Goal: Task Accomplishment & Management: Manage account settings

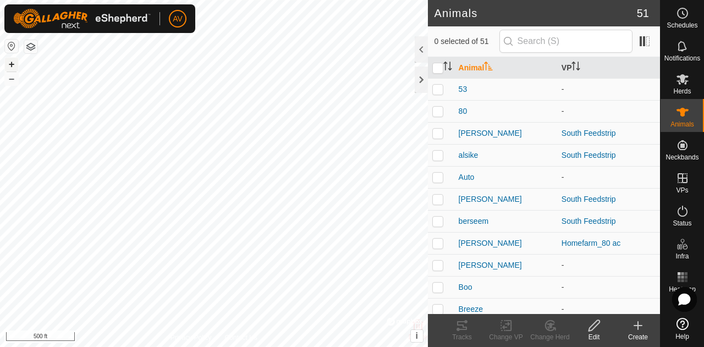
click at [10, 61] on button "+" at bounding box center [11, 64] width 13 height 13
click at [8, 59] on button "+" at bounding box center [11, 64] width 13 height 13
click at [12, 60] on button "+" at bounding box center [11, 64] width 13 height 13
checkbox input "true"
click at [686, 74] on icon at bounding box center [682, 79] width 13 height 13
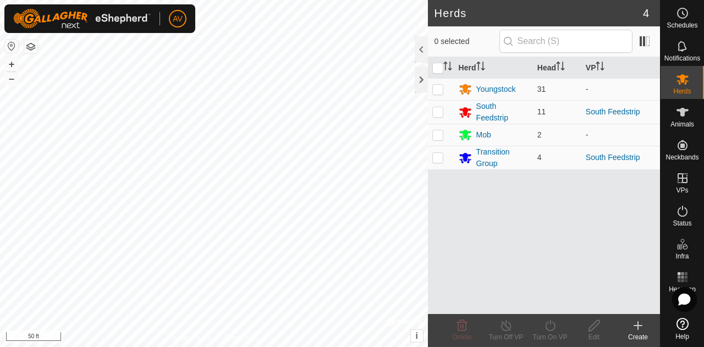
click at [635, 323] on icon at bounding box center [637, 325] width 13 height 13
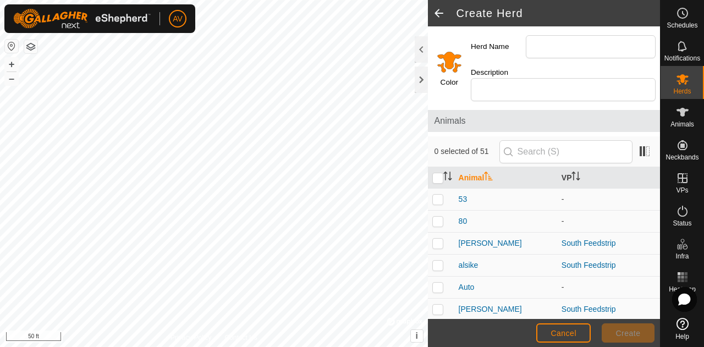
click at [448, 59] on input "Select a color" at bounding box center [449, 61] width 26 height 26
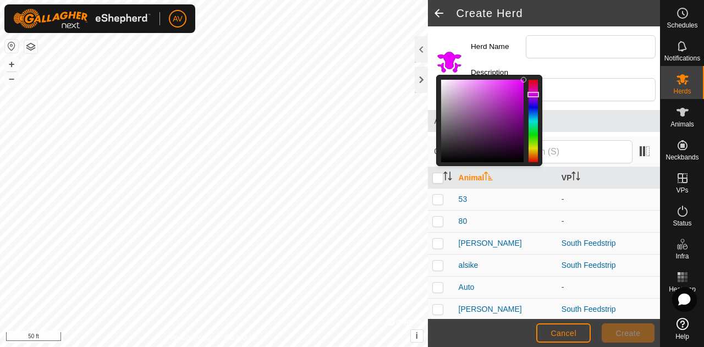
drag, startPoint x: 531, startPoint y: 154, endPoint x: 531, endPoint y: 94, distance: 60.0
click at [531, 94] on div at bounding box center [533, 95] width 12 height 6
click at [541, 41] on input "Herd Name" at bounding box center [591, 46] width 130 height 23
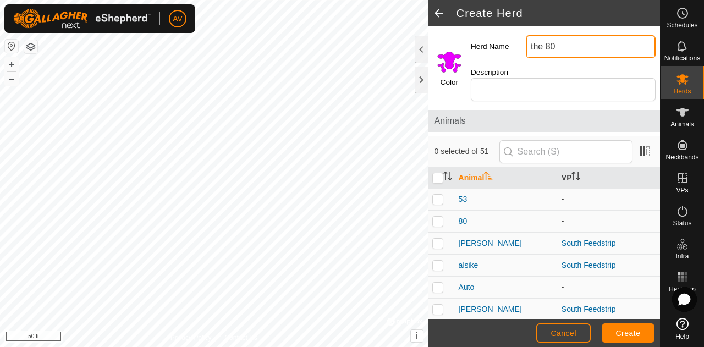
type input "the 80"
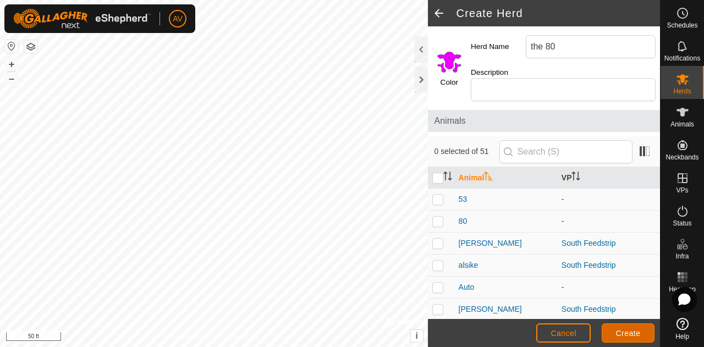
click at [640, 326] on button "Create" at bounding box center [628, 332] width 53 height 19
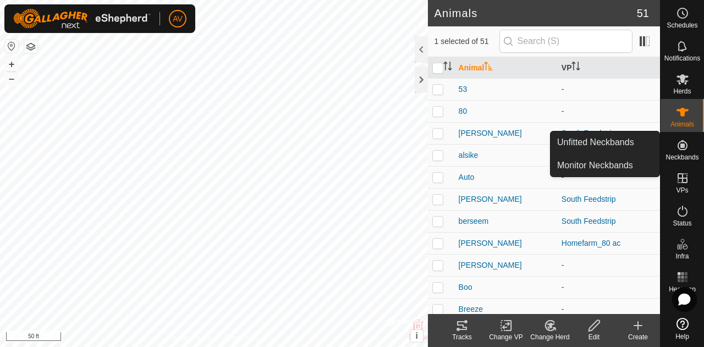
click at [556, 336] on div "Change Herd" at bounding box center [550, 337] width 44 height 10
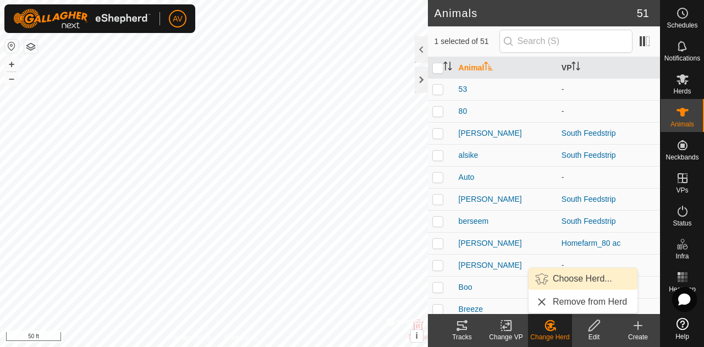
click at [573, 278] on link "Choose Herd..." at bounding box center [583, 279] width 109 height 22
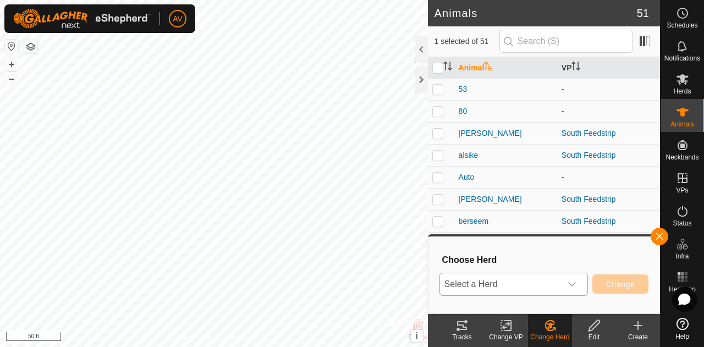
click at [565, 280] on div "dropdown trigger" at bounding box center [572, 284] width 22 height 22
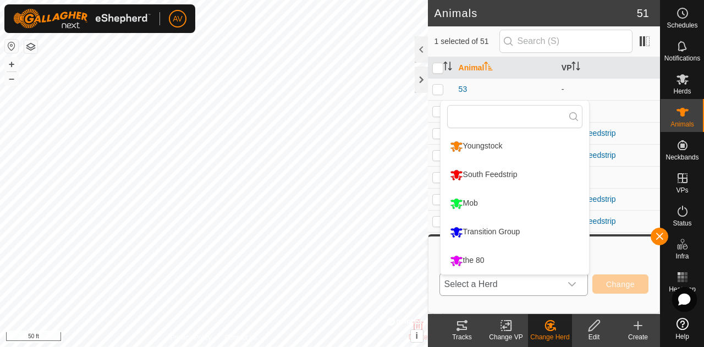
click at [537, 259] on li "the 80" at bounding box center [515, 261] width 149 height 28
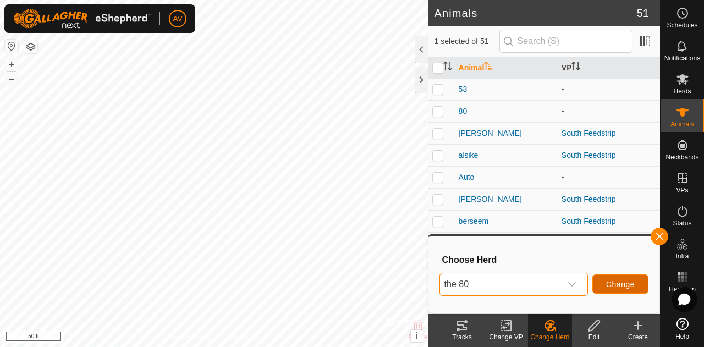
click at [628, 289] on button "Change" at bounding box center [620, 283] width 56 height 19
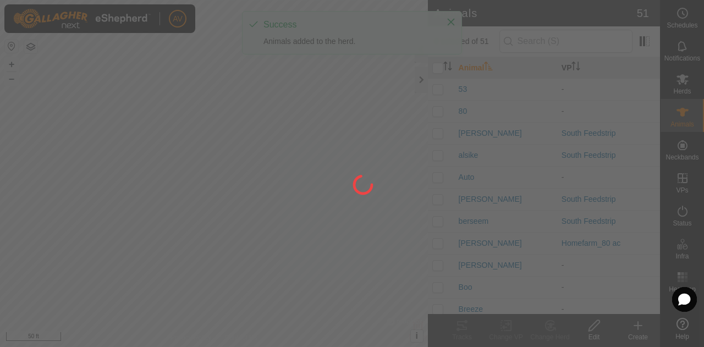
checkbox input "false"
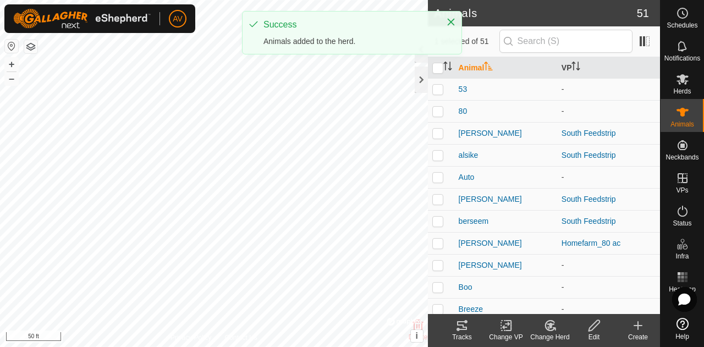
click at [541, 320] on change-mob-svg-icon at bounding box center [550, 325] width 44 height 13
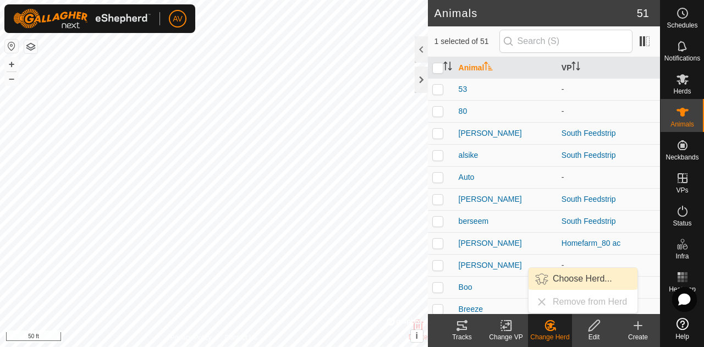
click at [553, 277] on link "Choose Herd..." at bounding box center [583, 279] width 109 height 22
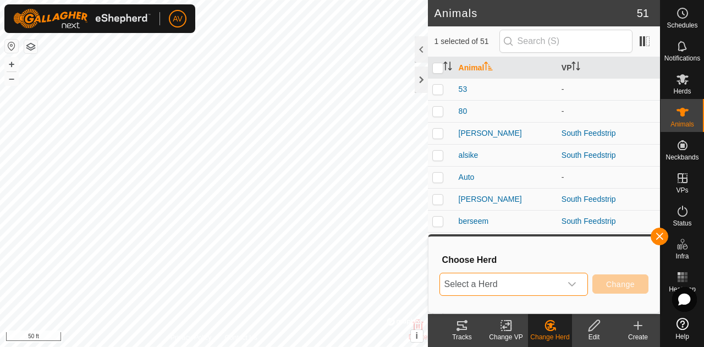
click at [553, 281] on span "Select a Herd" at bounding box center [500, 284] width 121 height 22
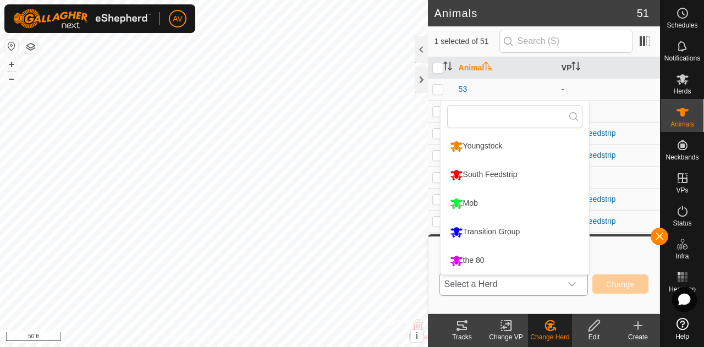
click at [513, 250] on li "the 80" at bounding box center [515, 261] width 149 height 28
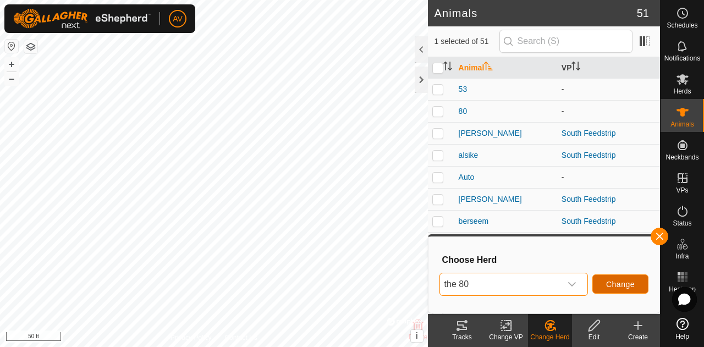
click at [619, 280] on span "Change" at bounding box center [620, 284] width 29 height 9
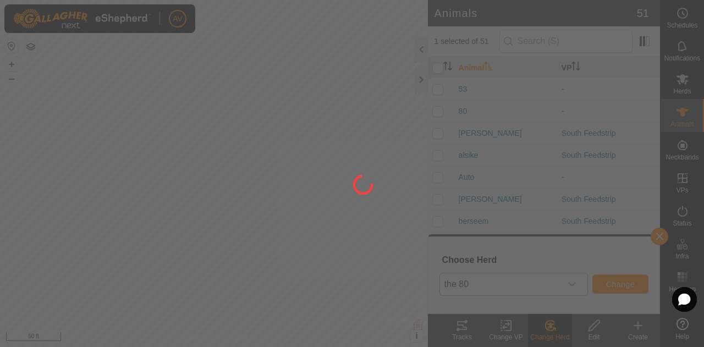
checkbox input "false"
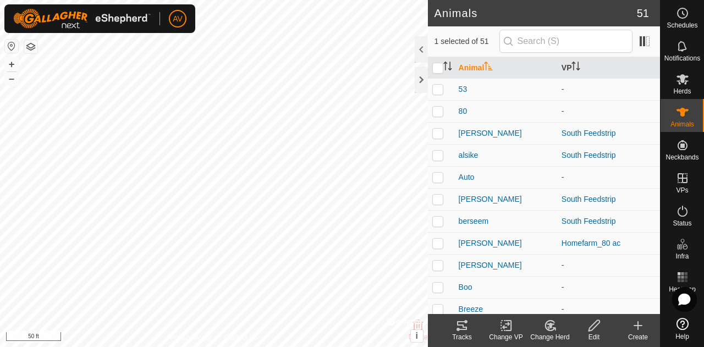
click at [548, 327] on icon at bounding box center [548, 327] width 3 height 3
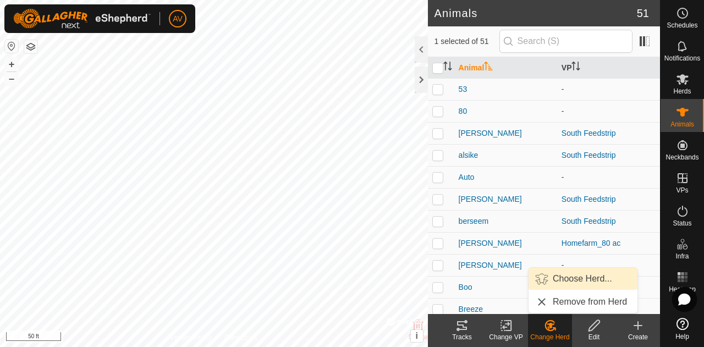
click at [557, 278] on link "Choose Herd..." at bounding box center [583, 279] width 109 height 22
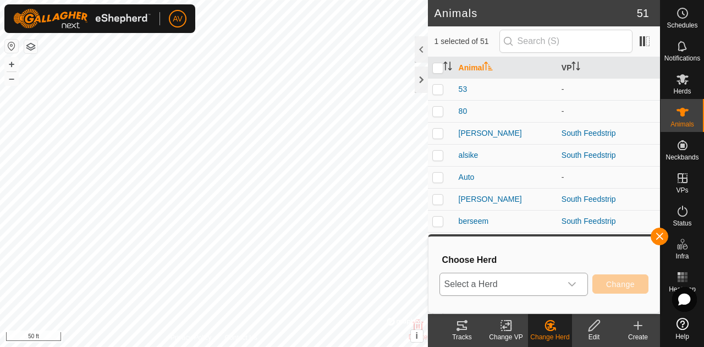
click at [553, 281] on span "Select a Herd" at bounding box center [500, 284] width 121 height 22
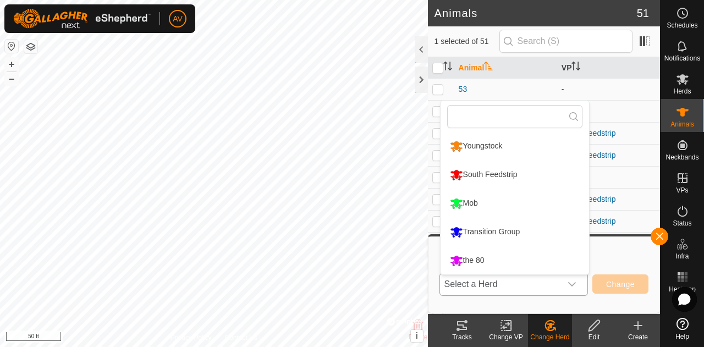
click at [546, 268] on li "the 80" at bounding box center [515, 261] width 149 height 28
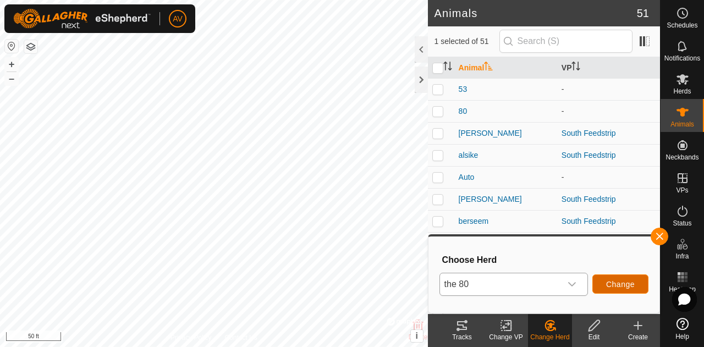
click at [626, 289] on button "Change" at bounding box center [620, 283] width 56 height 19
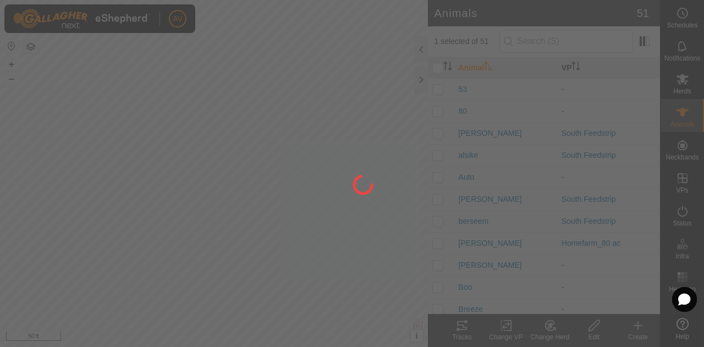
checkbox input "false"
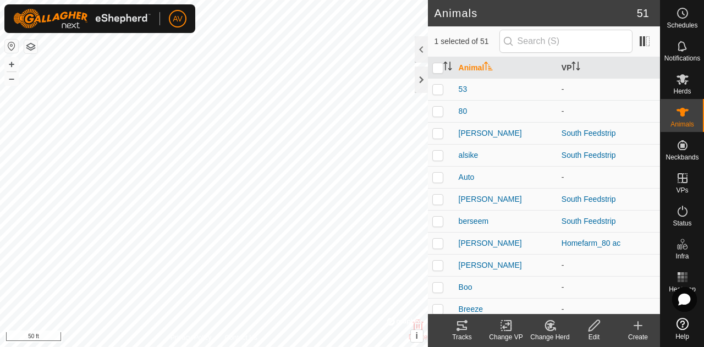
click at [544, 326] on icon at bounding box center [550, 325] width 14 height 13
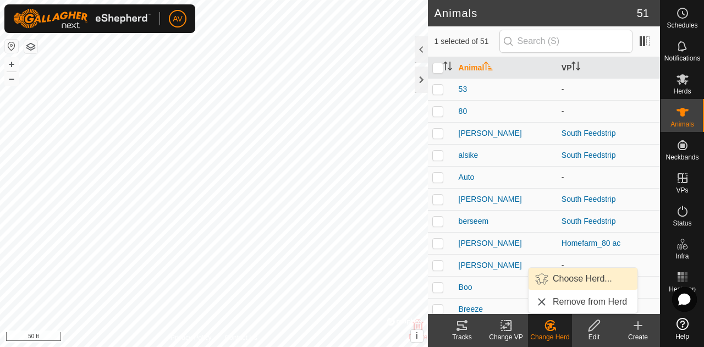
click at [569, 283] on link "Choose Herd..." at bounding box center [583, 279] width 109 height 22
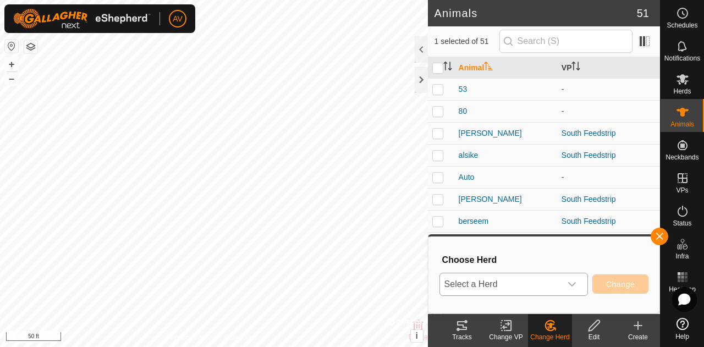
click at [546, 280] on span "Select a Herd" at bounding box center [500, 284] width 121 height 22
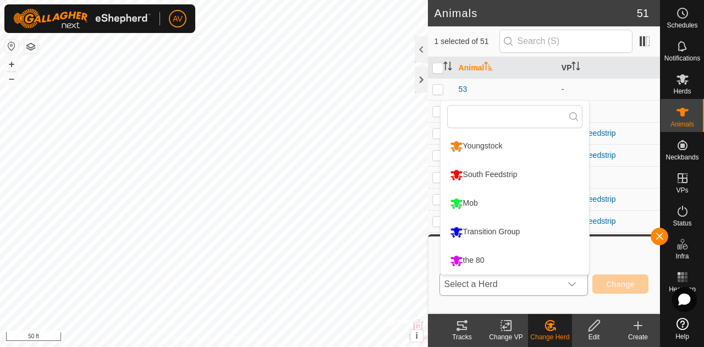
click at [546, 265] on li "the 80" at bounding box center [515, 261] width 149 height 28
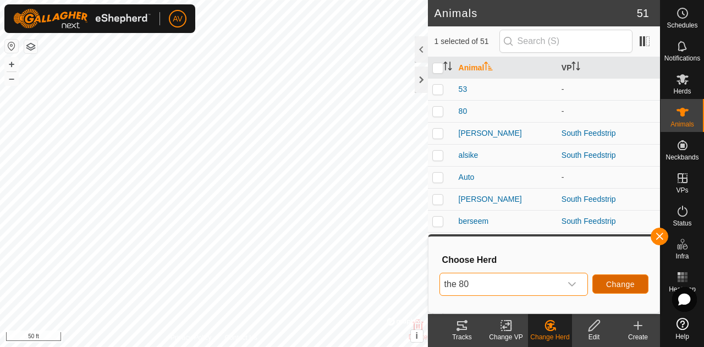
click at [611, 283] on span "Change" at bounding box center [620, 284] width 29 height 9
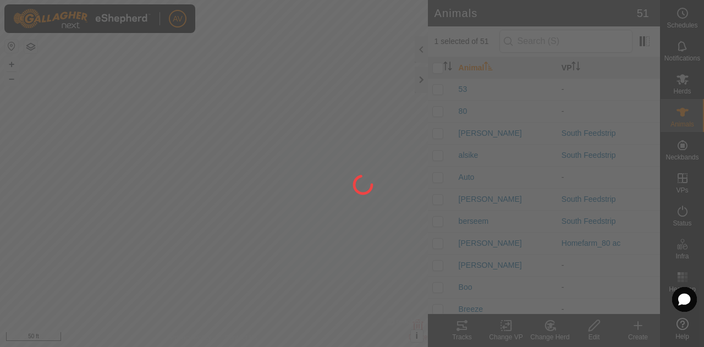
checkbox input "false"
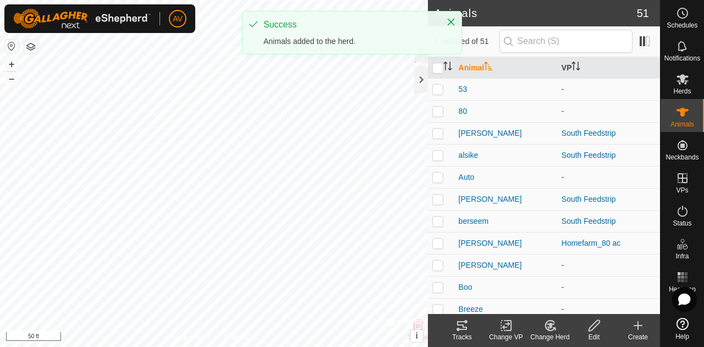
click at [552, 328] on icon at bounding box center [550, 325] width 14 height 13
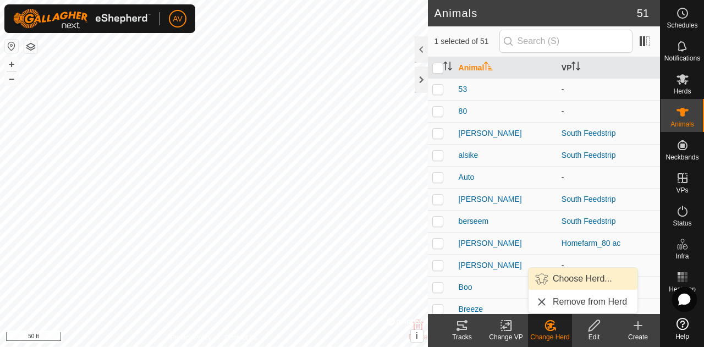
click at [570, 282] on link "Choose Herd..." at bounding box center [583, 279] width 109 height 22
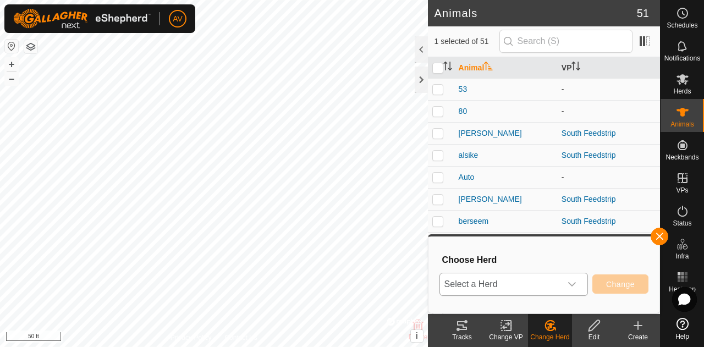
click at [567, 279] on div "dropdown trigger" at bounding box center [572, 284] width 22 height 22
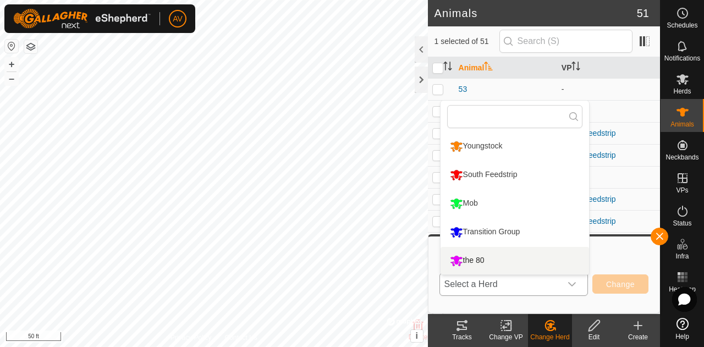
click at [547, 260] on li "the 80" at bounding box center [515, 261] width 149 height 28
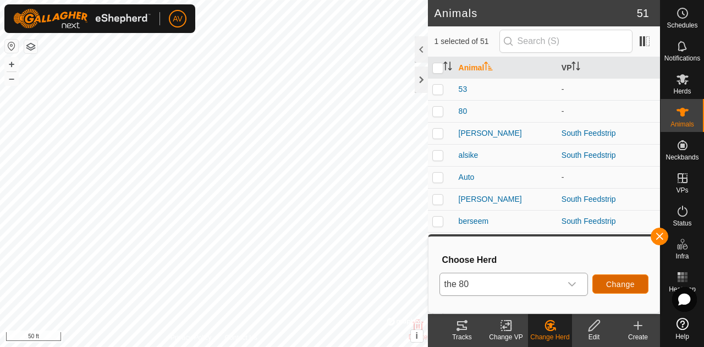
click at [637, 289] on button "Change" at bounding box center [620, 283] width 56 height 19
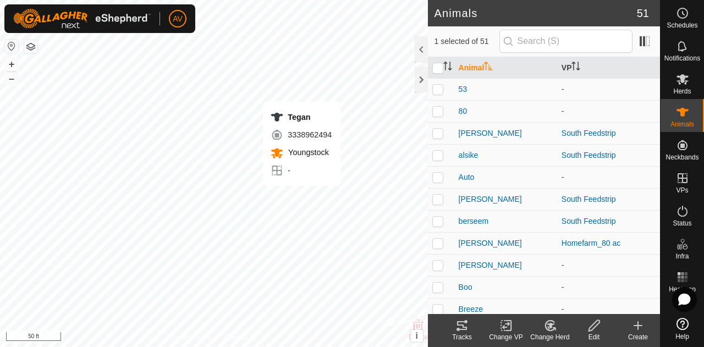
checkbox input "false"
click at [559, 330] on change-mob-svg-icon at bounding box center [550, 325] width 44 height 13
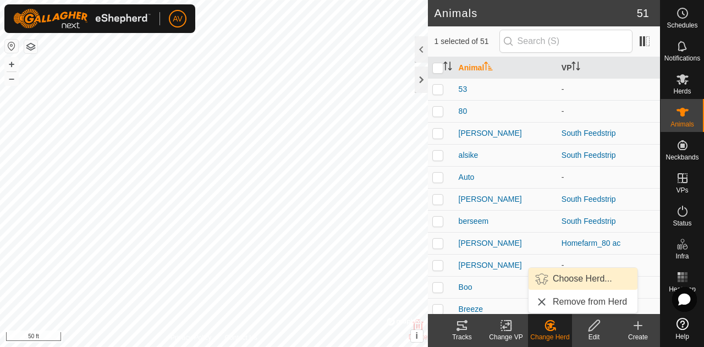
click at [567, 281] on link "Choose Herd..." at bounding box center [583, 279] width 109 height 22
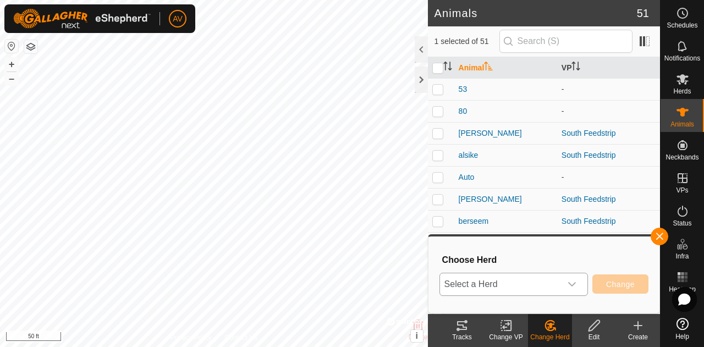
click at [562, 278] on div "dropdown trigger" at bounding box center [572, 284] width 22 height 22
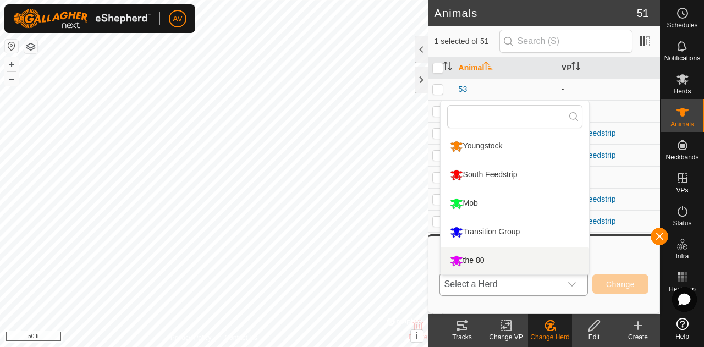
click at [552, 266] on li "the 80" at bounding box center [515, 261] width 149 height 28
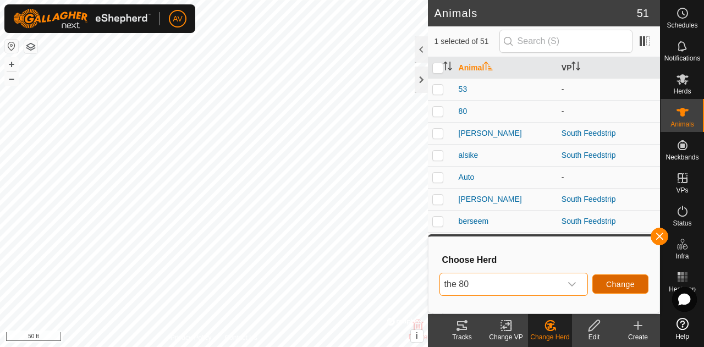
click at [603, 284] on button "Change" at bounding box center [620, 283] width 56 height 19
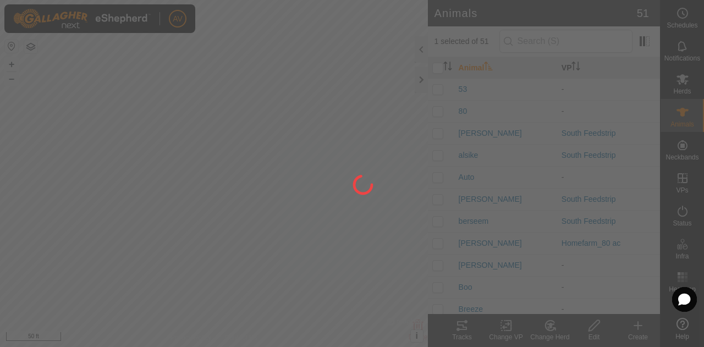
checkbox input "false"
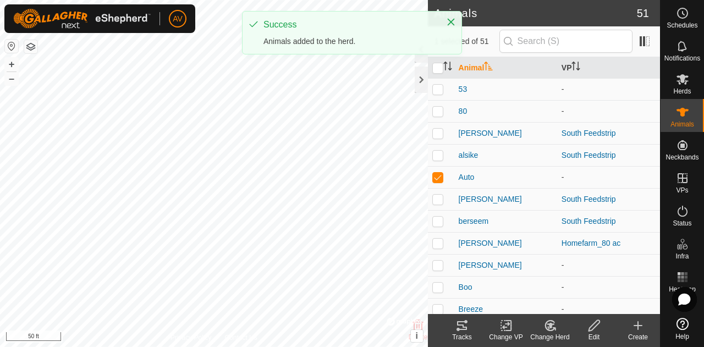
click at [554, 336] on div "Change Herd" at bounding box center [550, 337] width 44 height 10
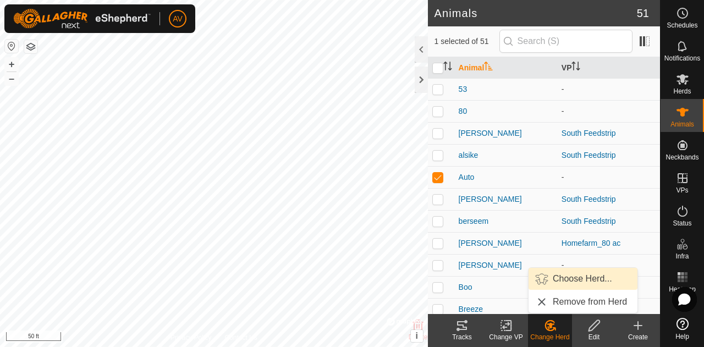
click at [557, 289] on link "Choose Herd..." at bounding box center [583, 279] width 109 height 22
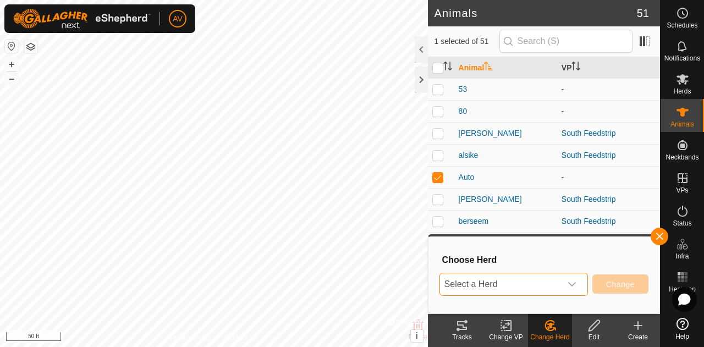
click at [557, 289] on span "Select a Herd" at bounding box center [500, 284] width 121 height 22
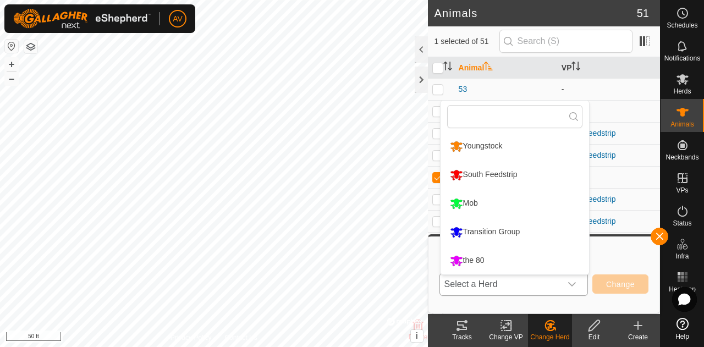
click at [542, 268] on li "the 80" at bounding box center [515, 261] width 149 height 28
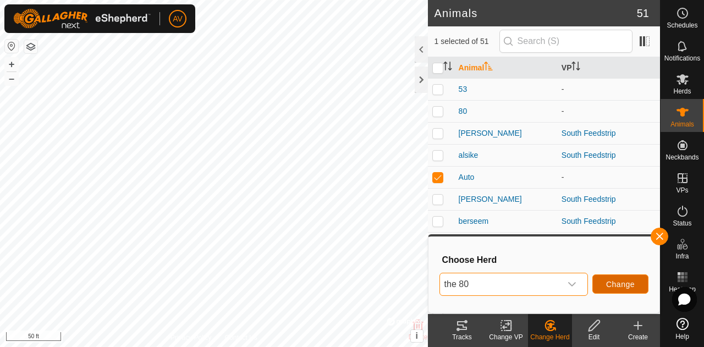
click at [618, 281] on span "Change" at bounding box center [620, 284] width 29 height 9
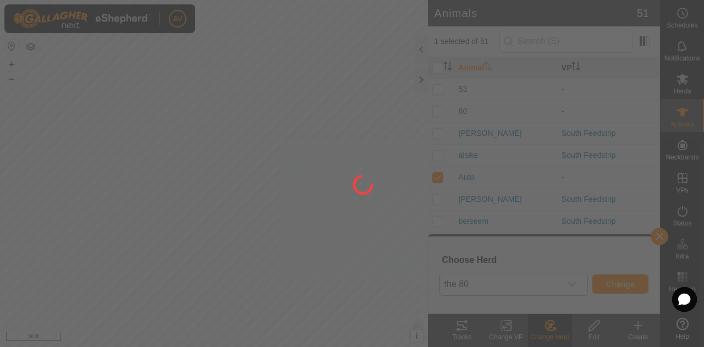
checkbox input "false"
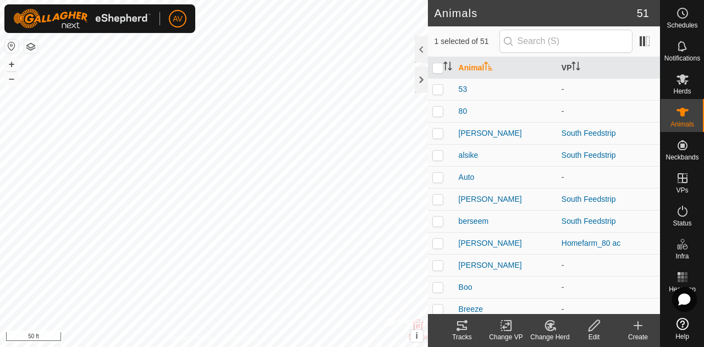
click at [546, 327] on icon at bounding box center [549, 326] width 9 height 10
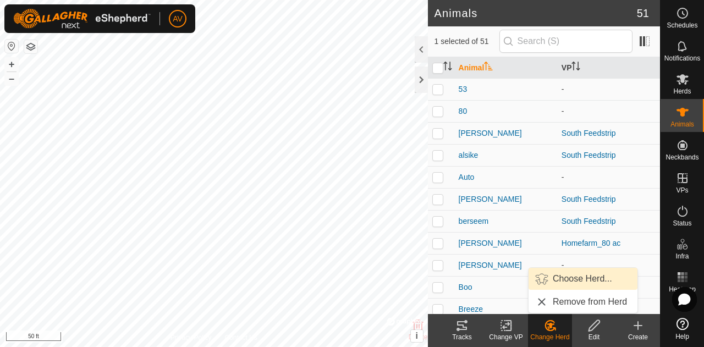
click at [548, 283] on link "Choose Herd..." at bounding box center [583, 279] width 109 height 22
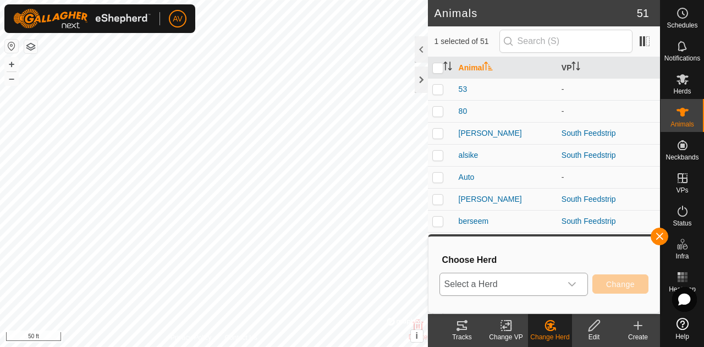
click at [549, 285] on span "Select a Herd" at bounding box center [500, 284] width 121 height 22
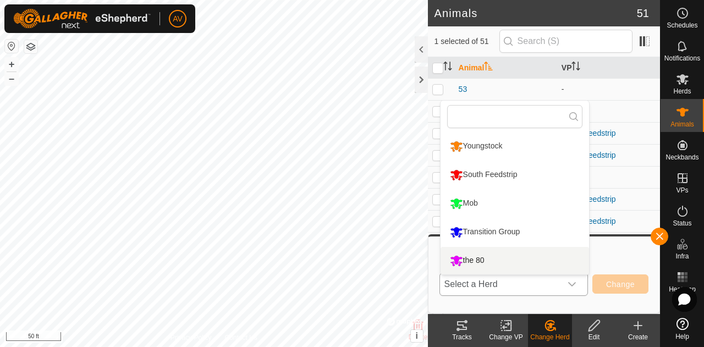
click at [542, 271] on li "the 80" at bounding box center [515, 261] width 149 height 28
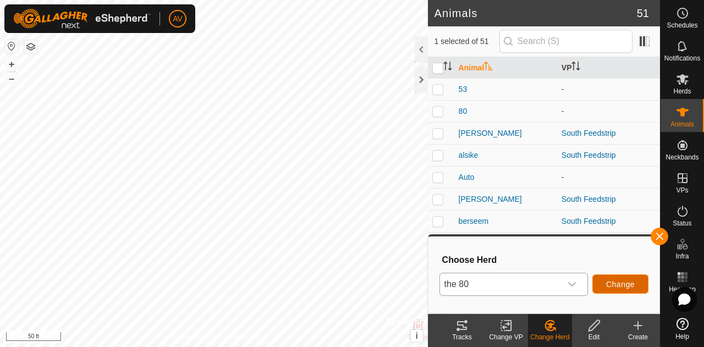
click at [603, 289] on button "Change" at bounding box center [620, 283] width 56 height 19
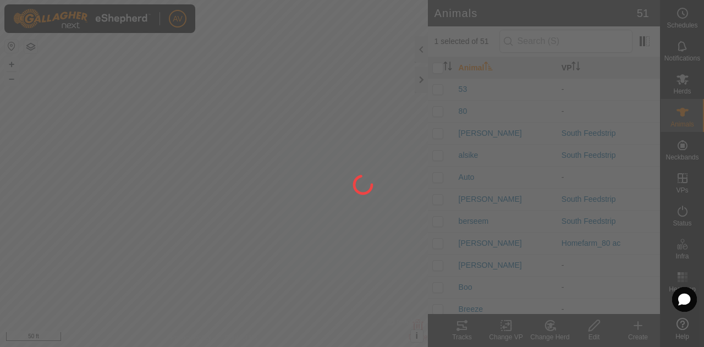
checkbox input "false"
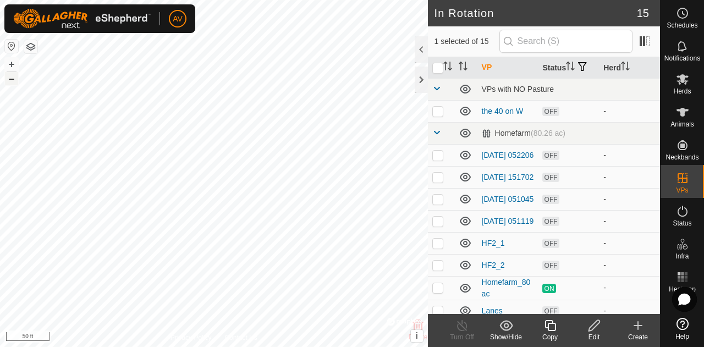
click at [13, 79] on button "–" at bounding box center [11, 78] width 13 height 13
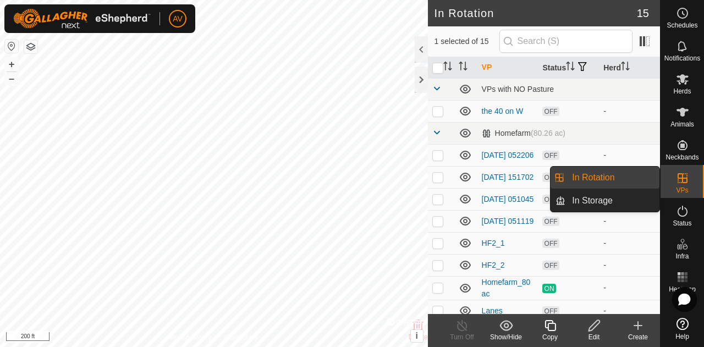
click at [684, 183] on icon at bounding box center [682, 178] width 13 height 13
click at [622, 175] on link "In Rotation" at bounding box center [612, 178] width 94 height 22
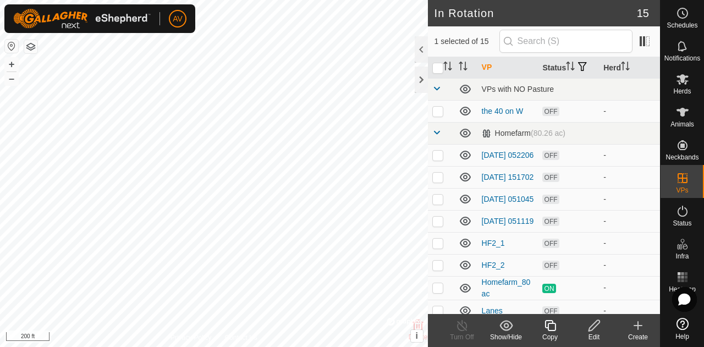
click at [641, 337] on div "Create" at bounding box center [638, 337] width 44 height 10
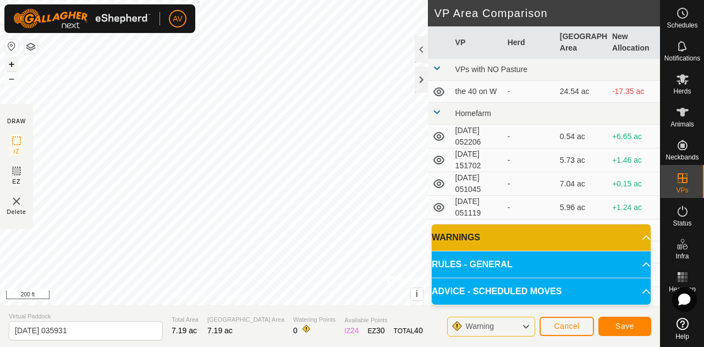
click at [14, 62] on button "+" at bounding box center [11, 64] width 13 height 13
click at [9, 63] on button "+" at bounding box center [11, 64] width 13 height 13
click at [10, 82] on button "–" at bounding box center [11, 78] width 13 height 13
click at [630, 331] on span "Save" at bounding box center [624, 326] width 19 height 9
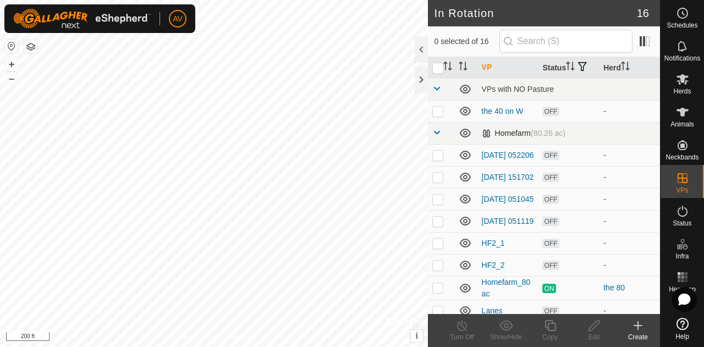
click at [434, 137] on span at bounding box center [436, 132] width 9 height 9
click at [436, 137] on span at bounding box center [436, 132] width 9 height 9
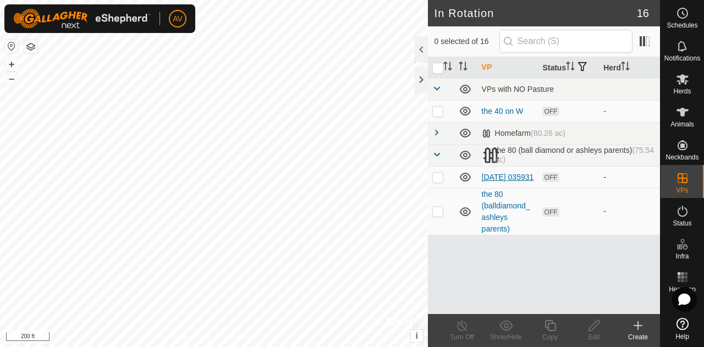
click at [487, 173] on link "[DATE] 035931" at bounding box center [508, 177] width 52 height 9
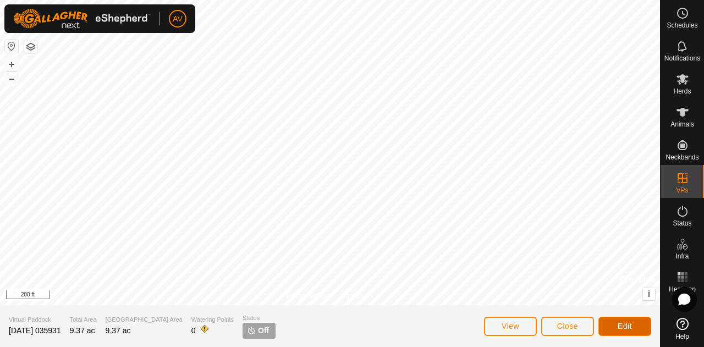
click at [620, 322] on span "Edit" at bounding box center [625, 326] width 14 height 9
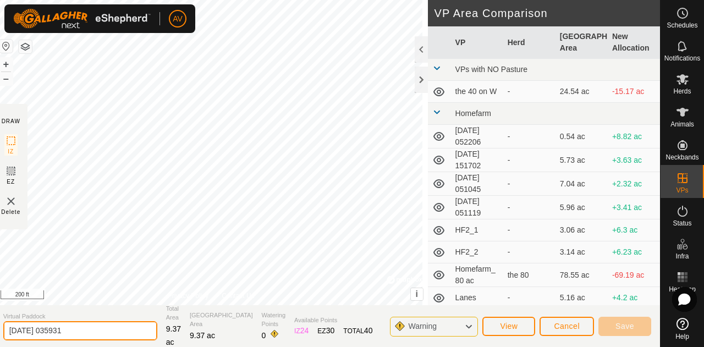
drag, startPoint x: 116, startPoint y: 333, endPoint x: 0, endPoint y: 327, distance: 116.2
click at [0, 327] on section "Virtual Paddock [DATE] 035931 Total Area 9.37 ac Grazing Area 9.37 ac Watering …" at bounding box center [327, 326] width 666 height 42
type input "Hill Pasture"
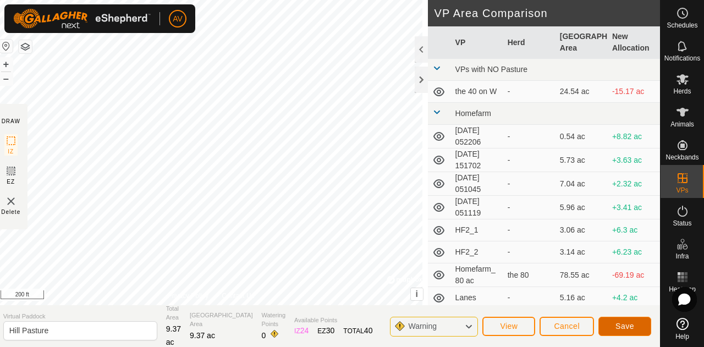
click at [624, 327] on span "Save" at bounding box center [624, 326] width 19 height 9
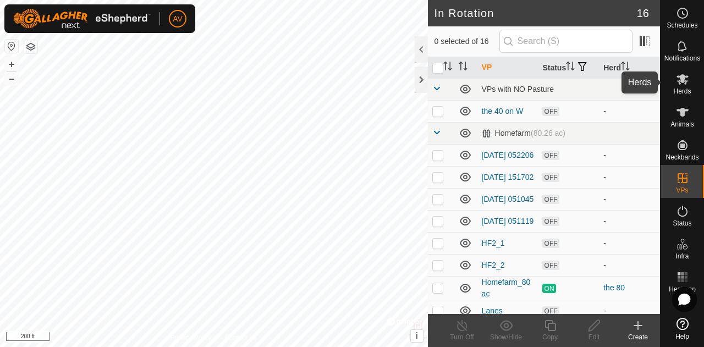
click at [686, 78] on icon at bounding box center [682, 79] width 13 height 13
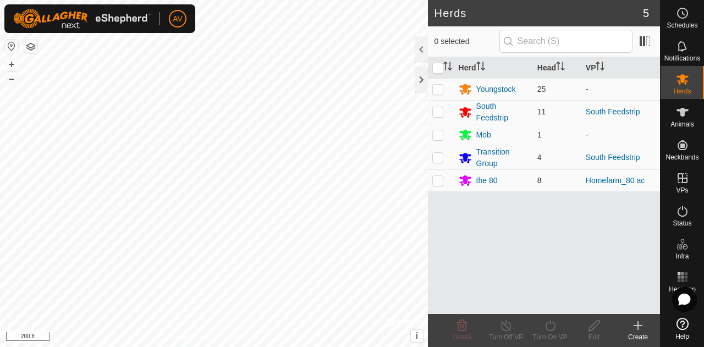
click at [432, 179] on p-checkbox at bounding box center [437, 180] width 11 height 9
checkbox input "true"
click at [549, 342] on div "Turn On VP" at bounding box center [550, 337] width 44 height 10
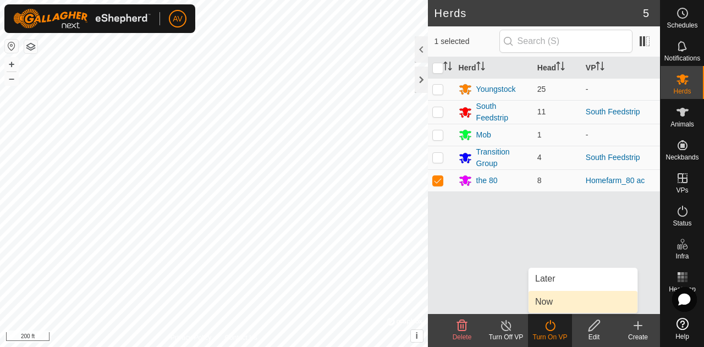
click at [552, 294] on link "Now" at bounding box center [583, 302] width 109 height 22
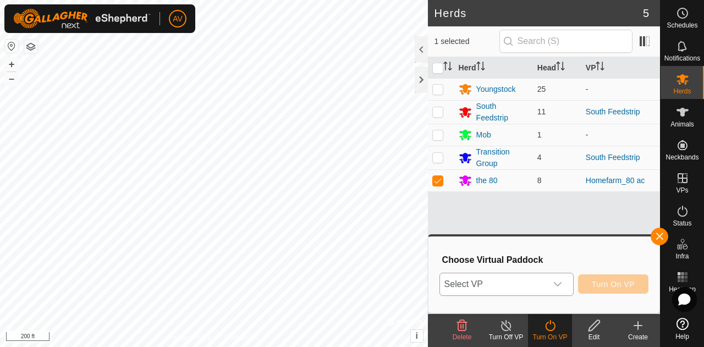
click at [554, 289] on div "dropdown trigger" at bounding box center [558, 284] width 22 height 22
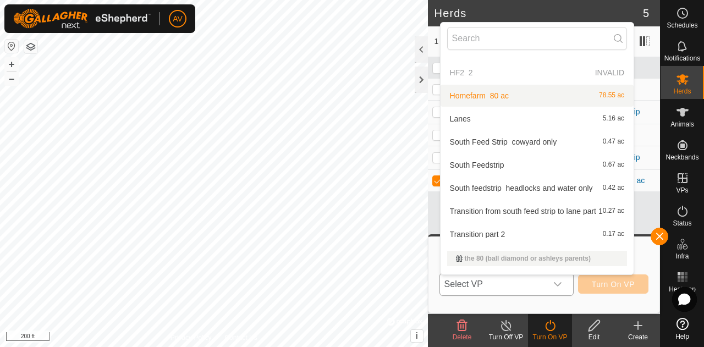
scroll to position [224, 0]
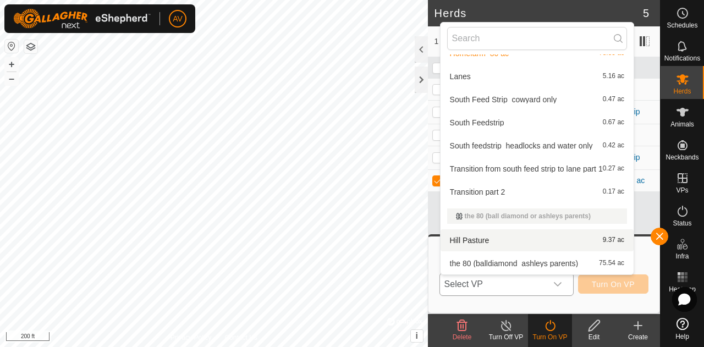
click at [521, 239] on li "Hill Pasture 9.37 ac" at bounding box center [537, 240] width 193 height 22
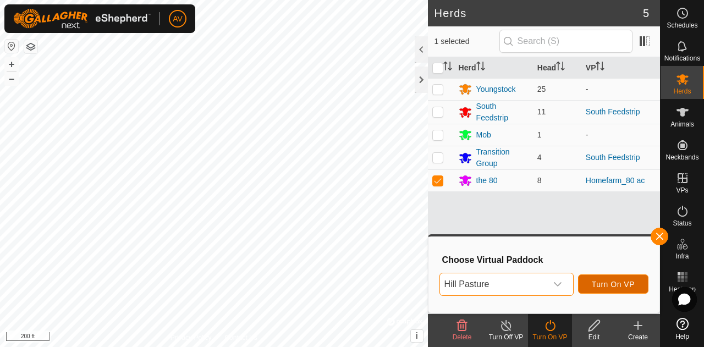
click at [598, 280] on span "Turn On VP" at bounding box center [613, 284] width 43 height 9
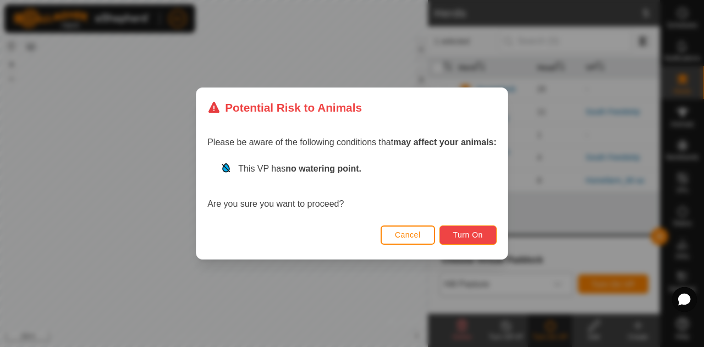
click at [464, 244] on button "Turn On" at bounding box center [467, 235] width 57 height 19
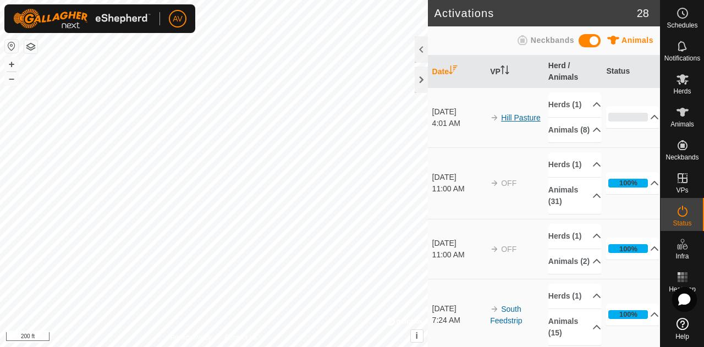
click at [515, 122] on link "Hill Pasture" at bounding box center [521, 117] width 40 height 9
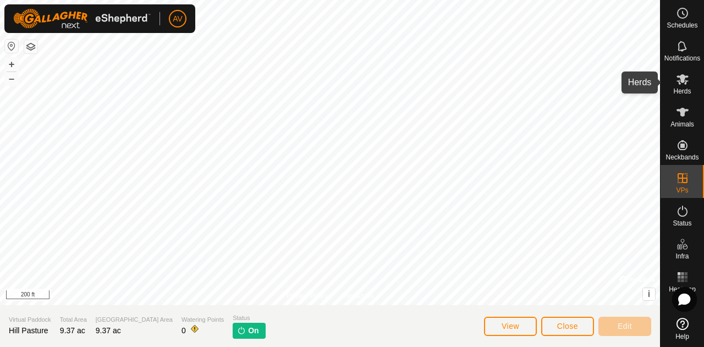
click at [685, 86] on es-mob-svg-icon at bounding box center [683, 79] width 20 height 18
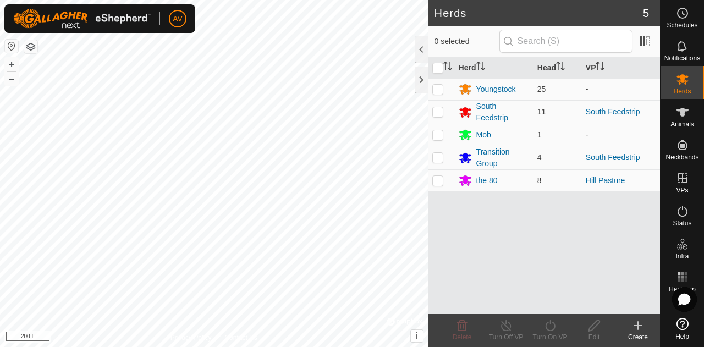
click at [486, 174] on div "the 80" at bounding box center [494, 180] width 70 height 13
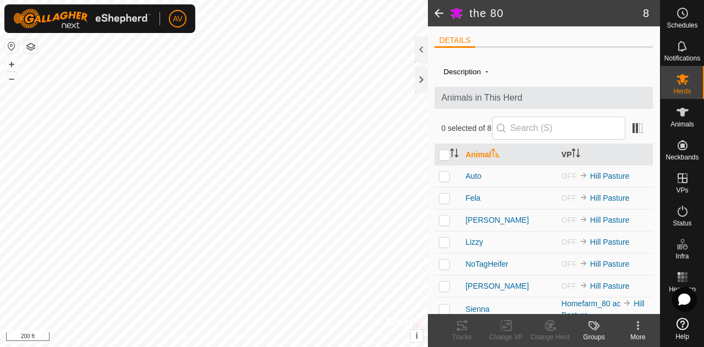
scroll to position [28, 0]
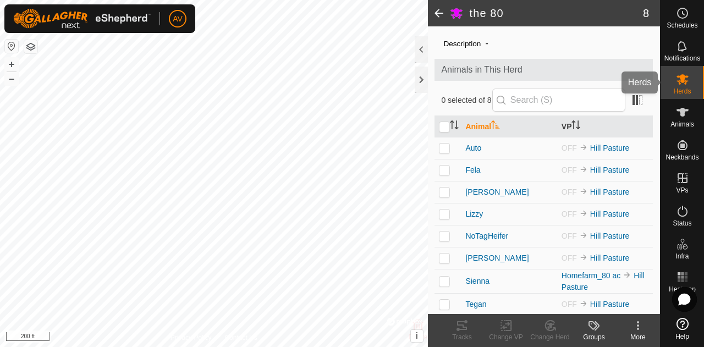
click at [689, 78] on es-mob-svg-icon at bounding box center [683, 79] width 20 height 18
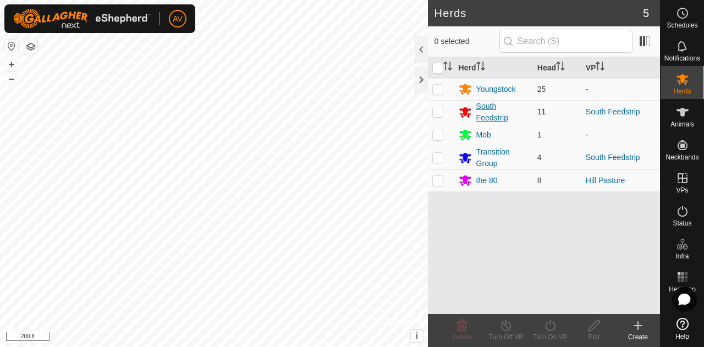
click at [495, 114] on div "South Feedstrip" at bounding box center [502, 112] width 52 height 23
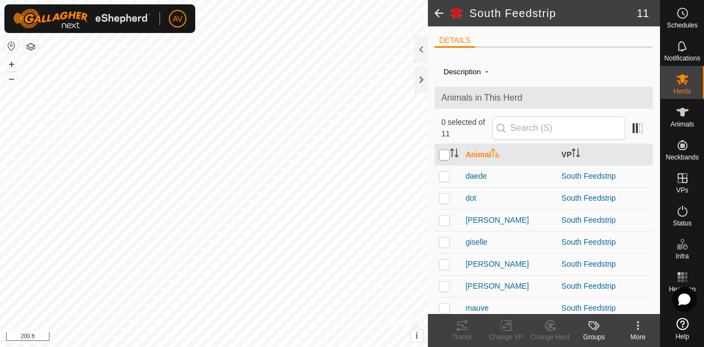
click at [444, 151] on input "checkbox" at bounding box center [444, 155] width 11 height 11
checkbox input "true"
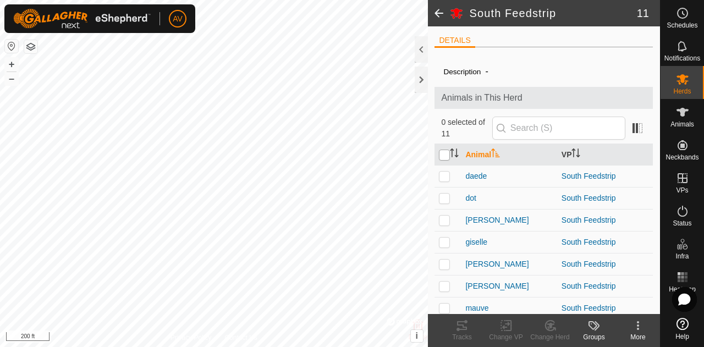
checkbox input "true"
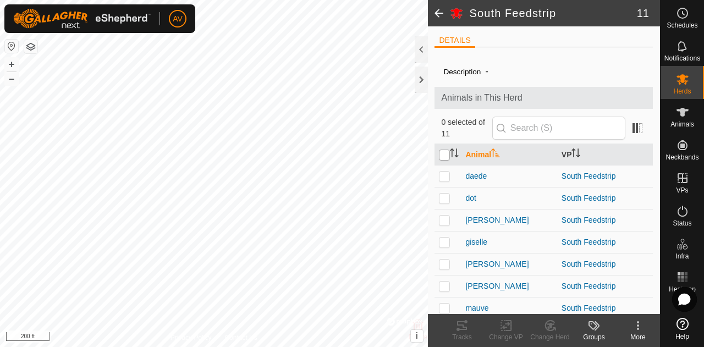
checkbox input "true"
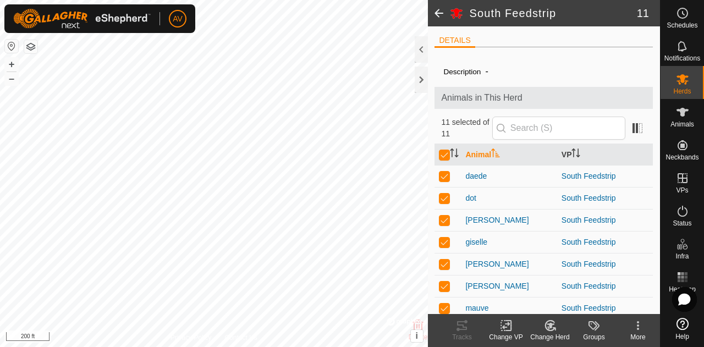
click at [514, 328] on change-vp-svg-icon at bounding box center [506, 325] width 44 height 13
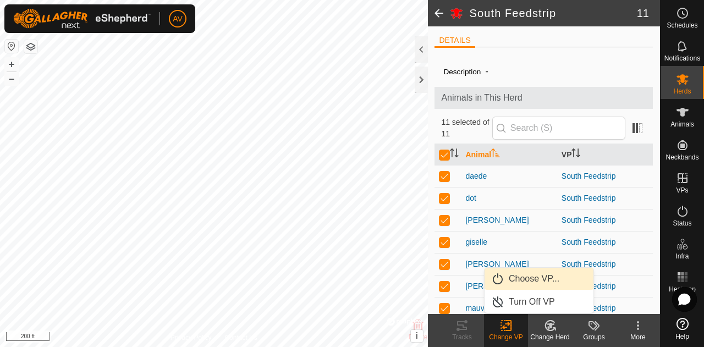
click at [530, 283] on link "Choose VP..." at bounding box center [539, 279] width 109 height 22
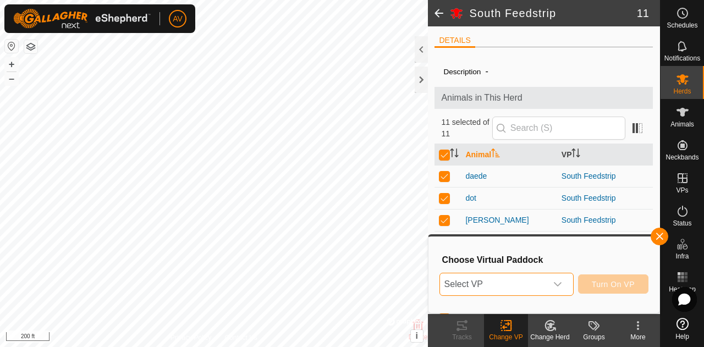
click at [530, 283] on span "Select VP" at bounding box center [493, 284] width 107 height 22
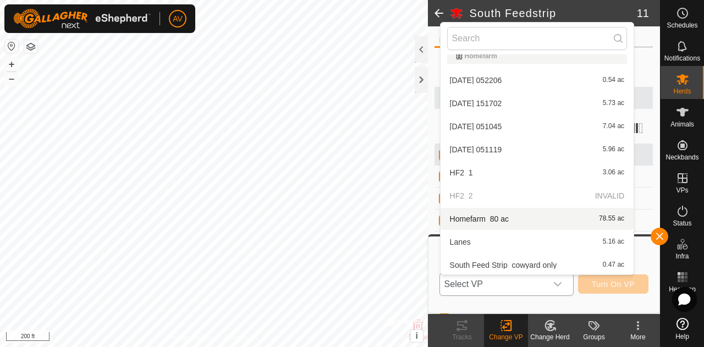
scroll to position [119, 0]
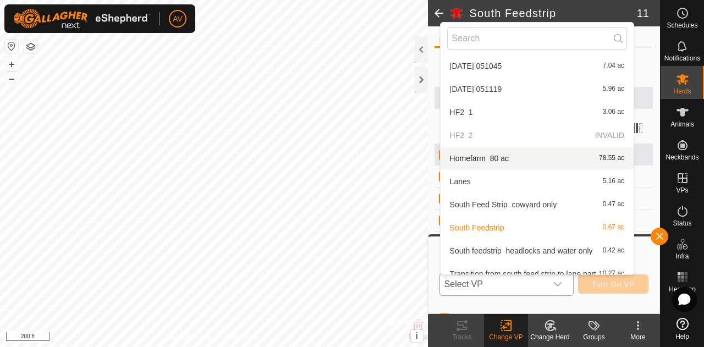
click at [513, 160] on li "Homefarm_80 ac 78.55 ac" at bounding box center [537, 158] width 193 height 22
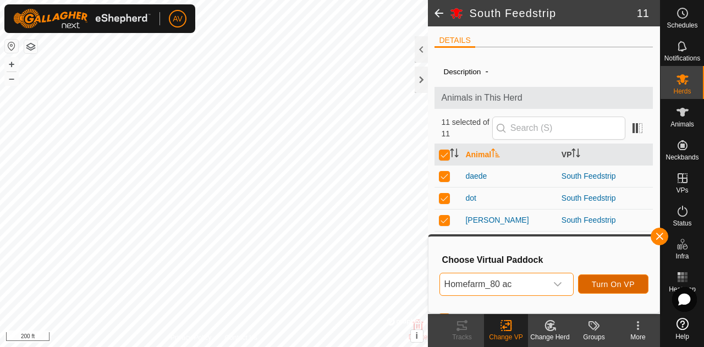
click at [628, 288] on span "Turn On VP" at bounding box center [613, 284] width 43 height 9
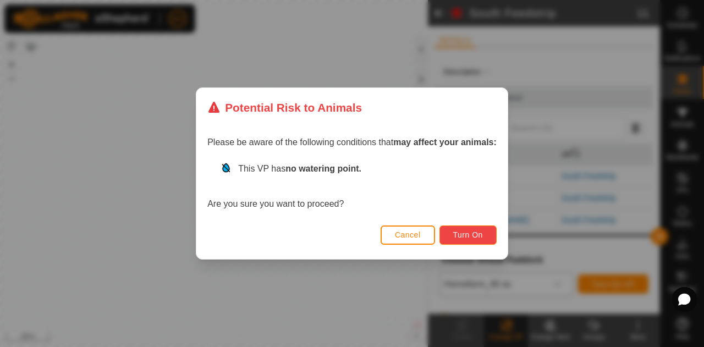
click at [463, 238] on span "Turn On" at bounding box center [468, 234] width 30 height 9
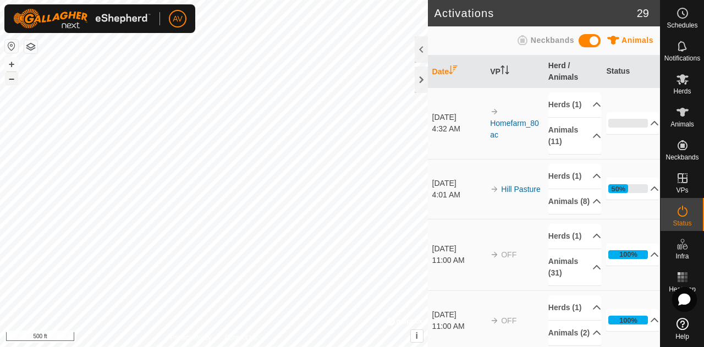
click at [12, 80] on button "–" at bounding box center [11, 78] width 13 height 13
click at [12, 69] on button "+" at bounding box center [11, 64] width 13 height 13
click at [18, 79] on div "+ –" at bounding box center [11, 71] width 14 height 29
click at [13, 79] on button "–" at bounding box center [11, 78] width 13 height 13
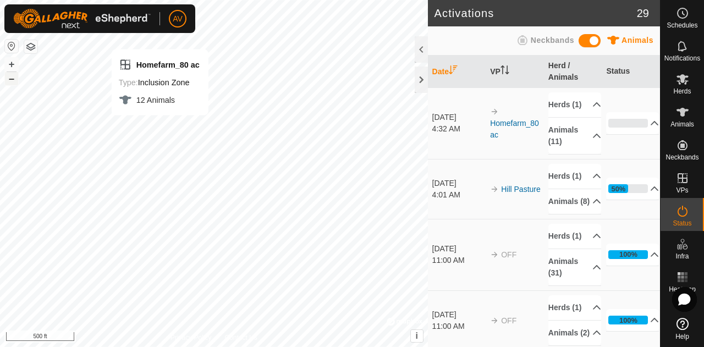
click at [13, 79] on button "–" at bounding box center [11, 78] width 13 height 13
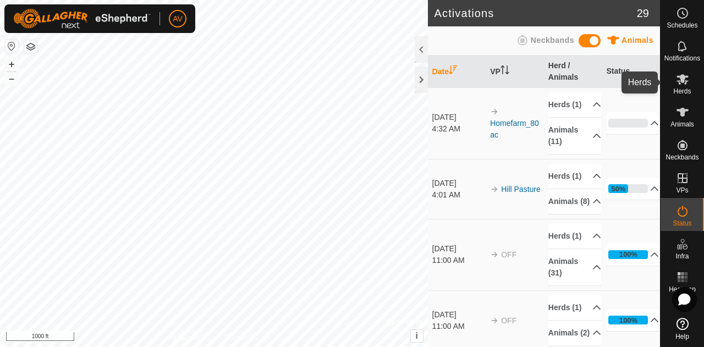
click at [688, 82] on icon at bounding box center [682, 79] width 13 height 13
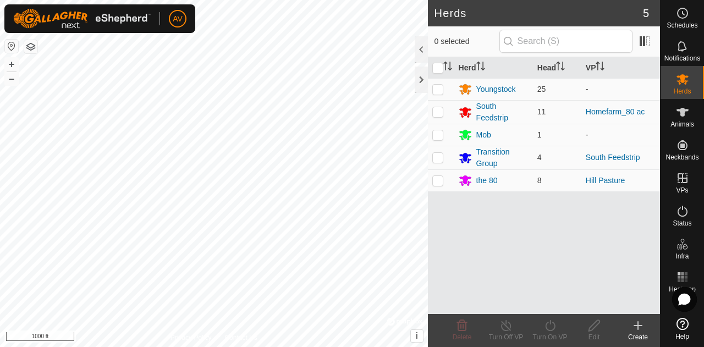
click at [438, 135] on p-checkbox at bounding box center [437, 134] width 11 height 9
checkbox input "true"
click at [485, 129] on div "Mob" at bounding box center [483, 135] width 15 height 12
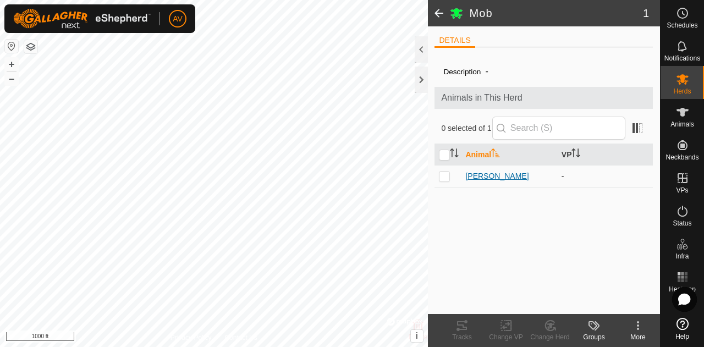
click at [472, 172] on span "[PERSON_NAME]" at bounding box center [496, 177] width 63 height 12
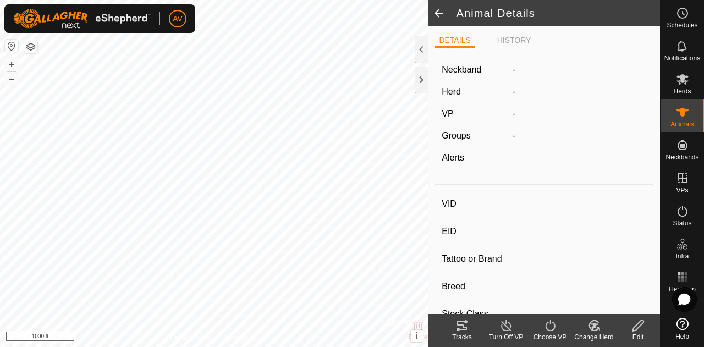
type input "[PERSON_NAME]"
type input "-"
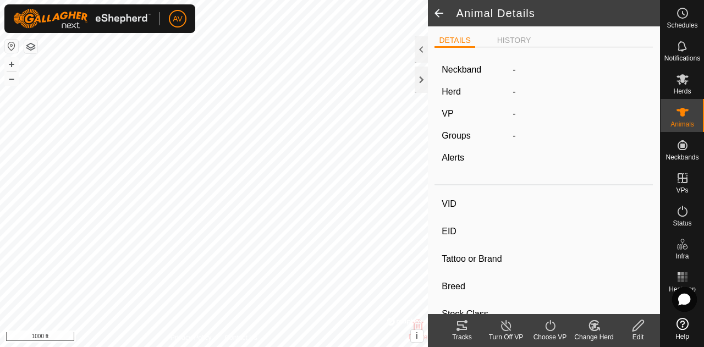
type input "-"
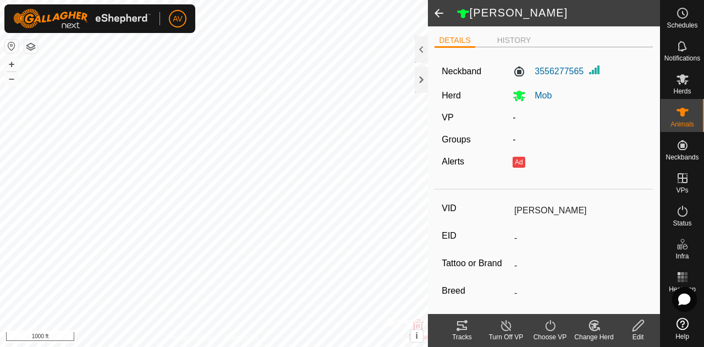
click at [510, 333] on div "Turn Off VP" at bounding box center [506, 337] width 44 height 10
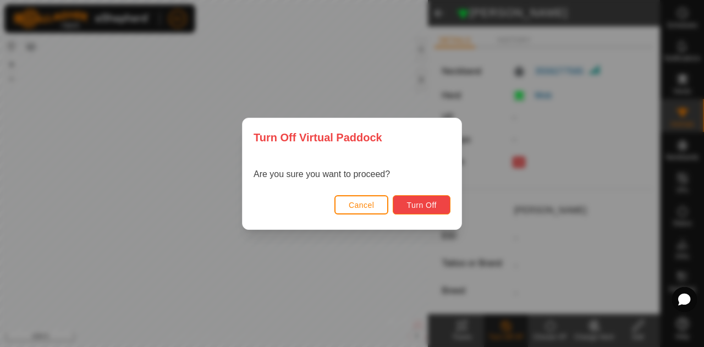
click at [417, 205] on span "Turn Off" at bounding box center [421, 205] width 30 height 9
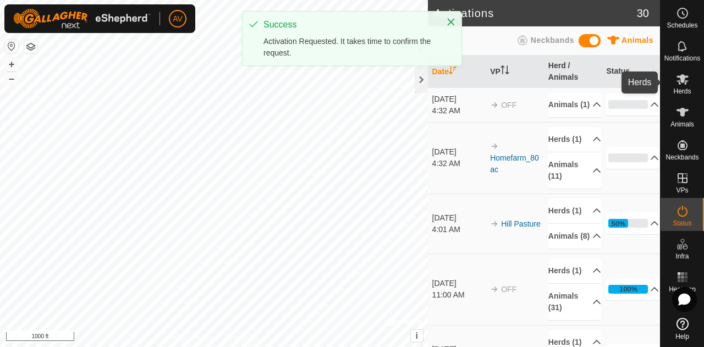
click at [679, 85] on icon at bounding box center [682, 79] width 13 height 13
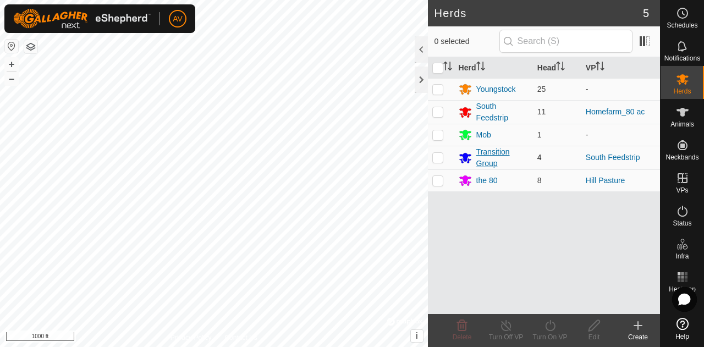
click at [483, 150] on div "Transition Group" at bounding box center [502, 157] width 52 height 23
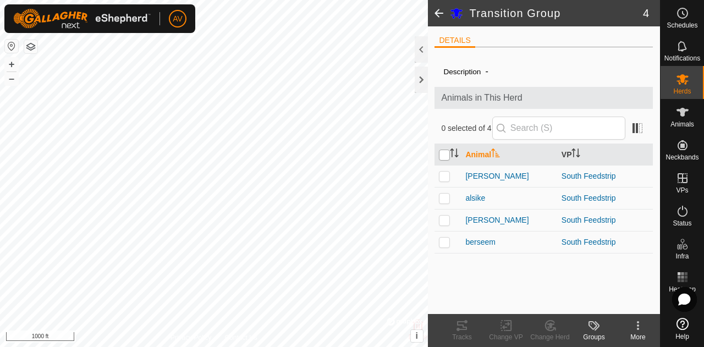
click at [444, 153] on input "checkbox" at bounding box center [444, 155] width 11 height 11
checkbox input "true"
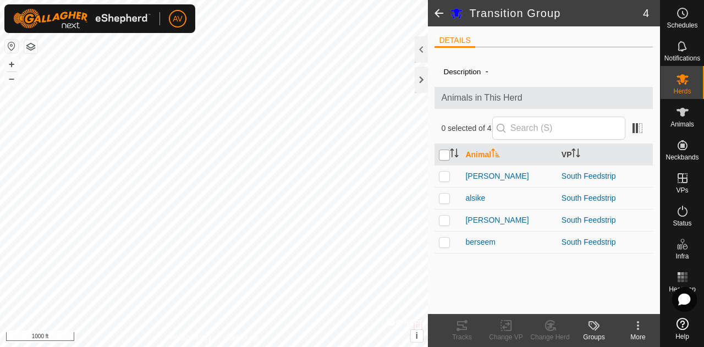
checkbox input "true"
click at [508, 327] on icon at bounding box center [506, 325] width 14 height 13
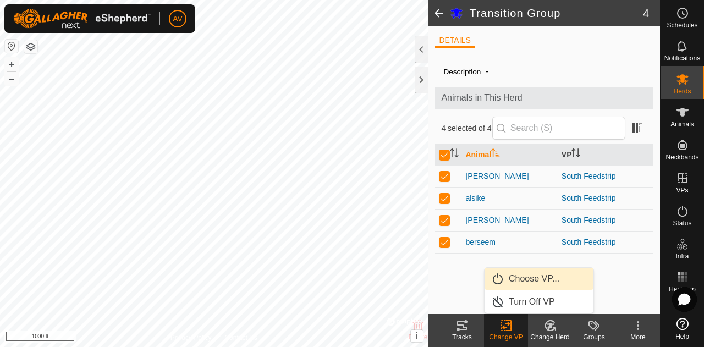
click at [529, 277] on link "Choose VP..." at bounding box center [539, 279] width 109 height 22
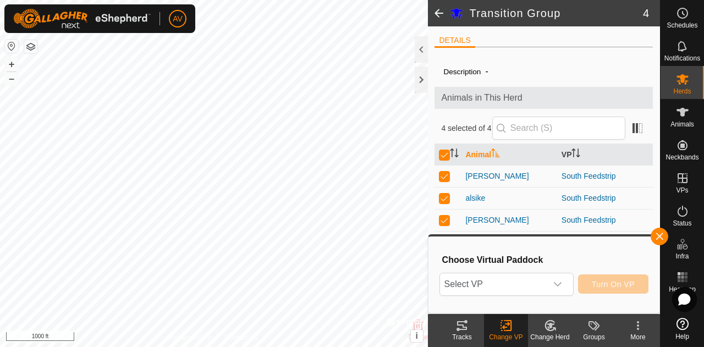
click at [529, 277] on span "Select VP" at bounding box center [493, 284] width 107 height 22
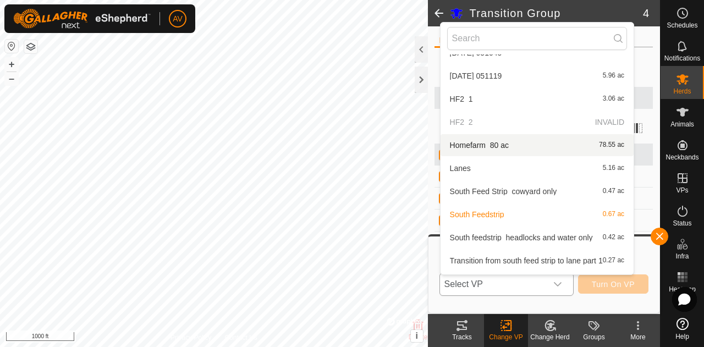
scroll to position [135, 0]
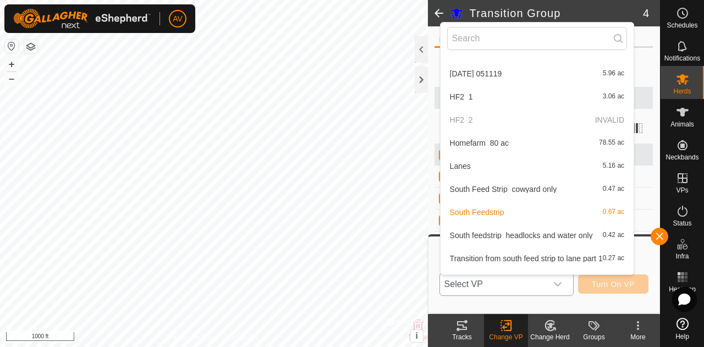
click at [514, 139] on li "Homefarm_80 ac 78.55 ac" at bounding box center [537, 143] width 193 height 22
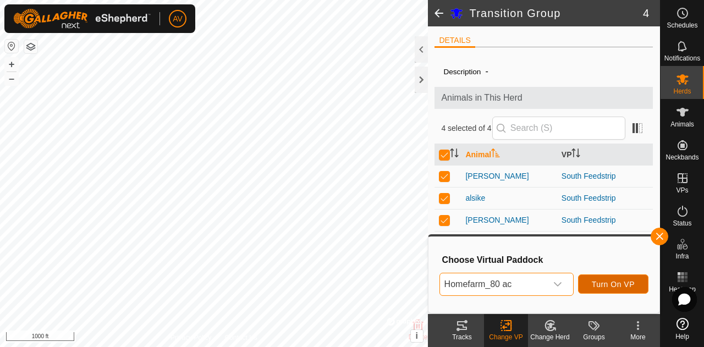
click at [636, 290] on button "Turn On VP" at bounding box center [613, 283] width 70 height 19
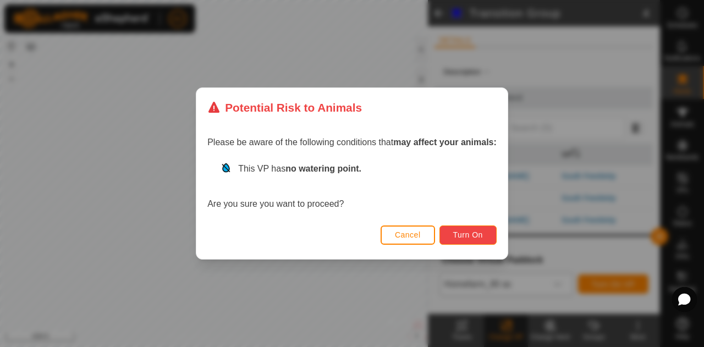
click at [466, 232] on span "Turn On" at bounding box center [468, 234] width 30 height 9
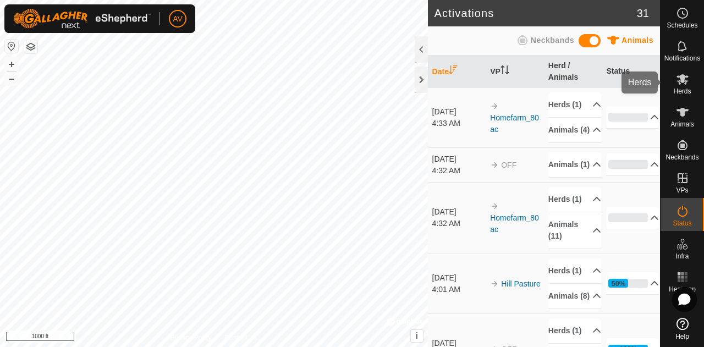
click at [689, 83] on es-mob-svg-icon at bounding box center [683, 79] width 20 height 18
